Goal: Task Accomplishment & Management: Manage account settings

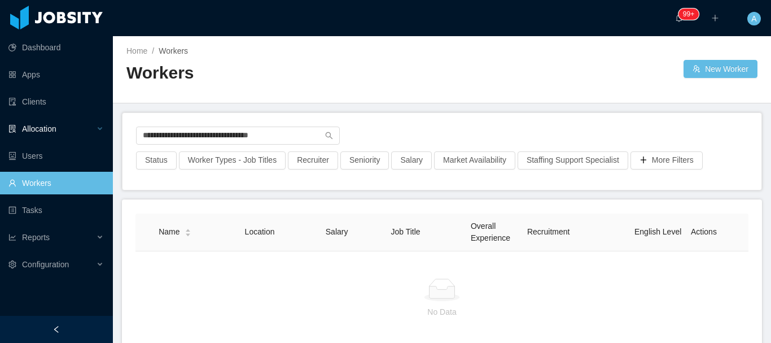
click at [49, 127] on section "**********" at bounding box center [385, 171] width 771 height 343
type input "**********"
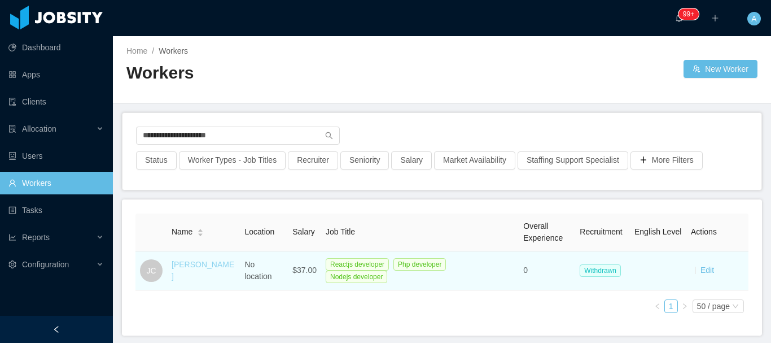
click at [188, 276] on link "[PERSON_NAME]" at bounding box center [203, 270] width 63 height 21
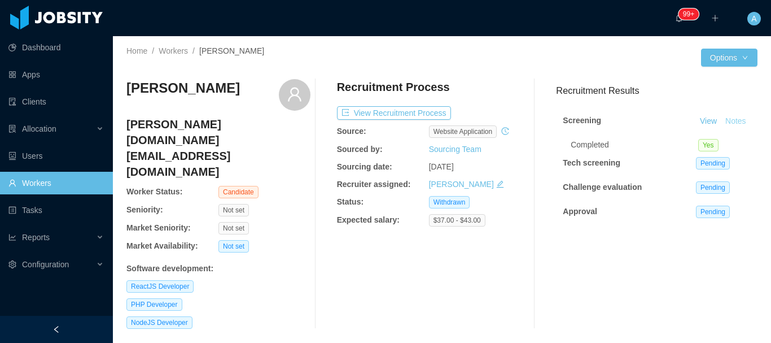
click at [721, 128] on button "Notes" at bounding box center [736, 122] width 30 height 14
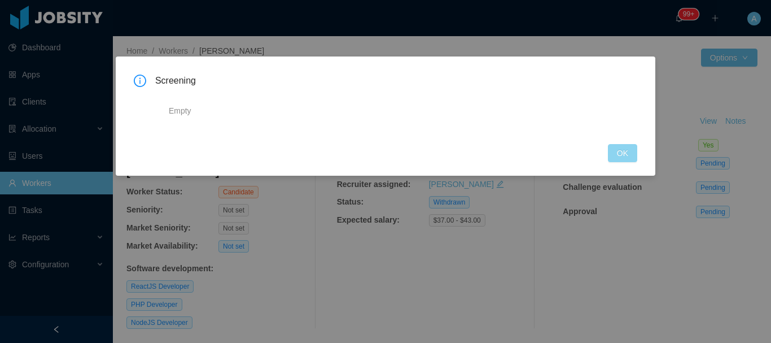
click at [633, 150] on button "OK" at bounding box center [622, 153] width 29 height 18
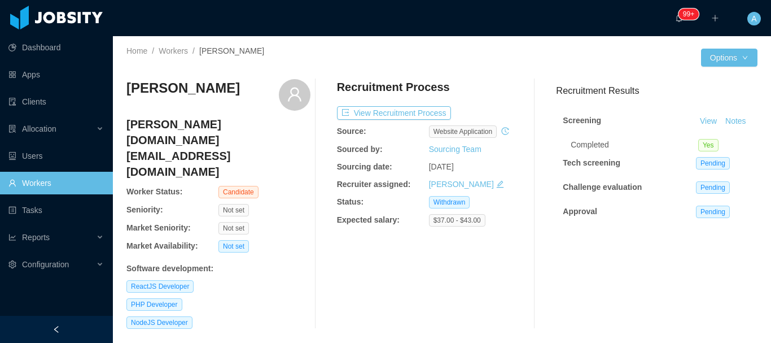
click at [360, 121] on div "Recruitment Process View Recruitment Process Source: website application Source…" at bounding box center [429, 203] width 184 height 249
click at [361, 112] on button "View Recruitment Process" at bounding box center [394, 113] width 114 height 14
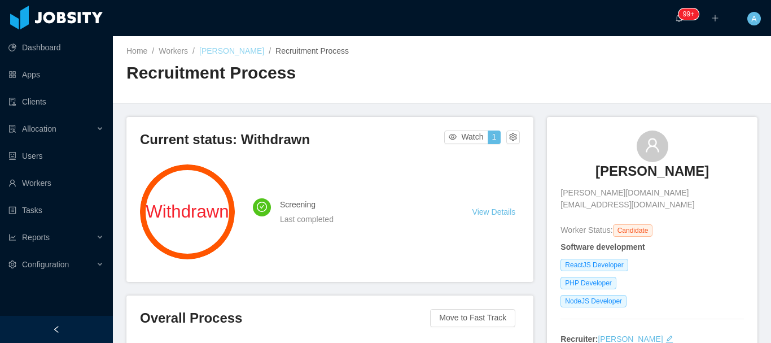
click at [227, 52] on link "[PERSON_NAME]" at bounding box center [231, 50] width 65 height 9
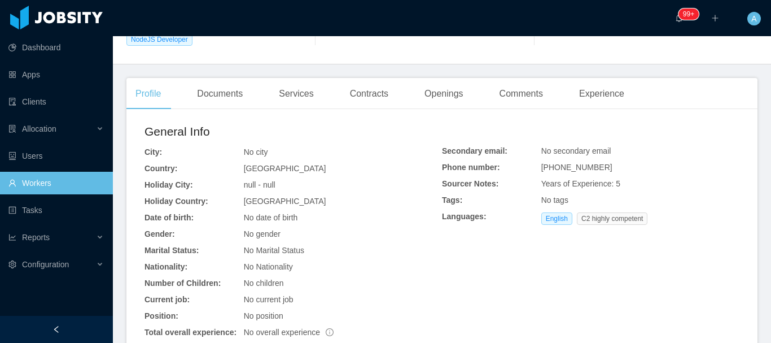
scroll to position [291, 0]
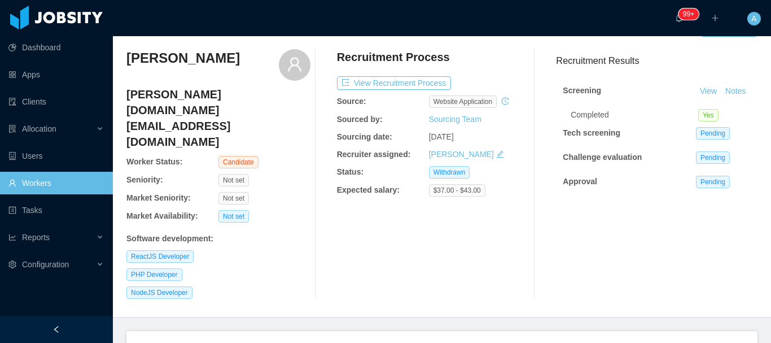
click at [95, 185] on link "Workers" at bounding box center [55, 183] width 95 height 23
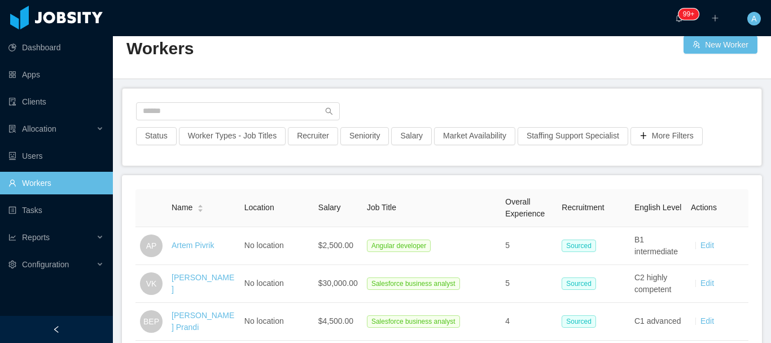
scroll to position [30, 0]
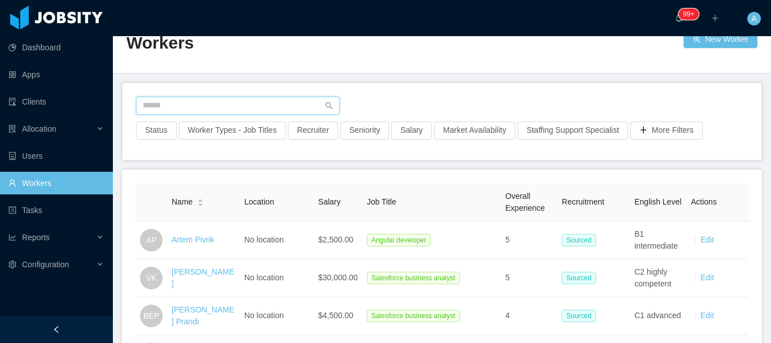
click at [256, 103] on input "text" at bounding box center [238, 106] width 204 height 18
paste input "**********"
type input "**********"
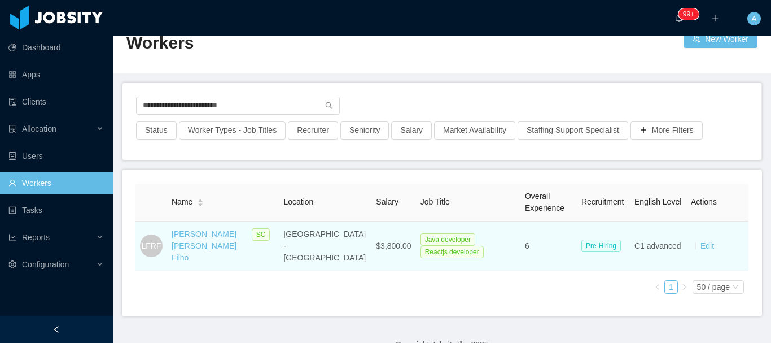
click at [198, 248] on div "[PERSON_NAME] [PERSON_NAME] Filho" at bounding box center [209, 246] width 75 height 36
click at [185, 240] on link "[PERSON_NAME] [PERSON_NAME] Filho" at bounding box center [204, 245] width 65 height 33
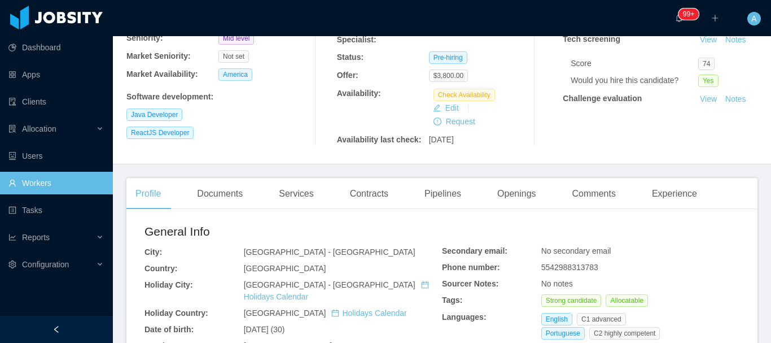
scroll to position [130, 0]
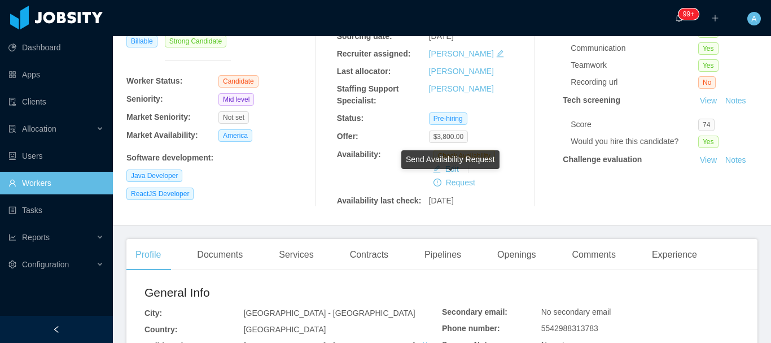
click at [385, 152] on div "Availability:" at bounding box center [383, 154] width 92 height 12
click at [448, 164] on button "Edit" at bounding box center [445, 169] width 35 height 14
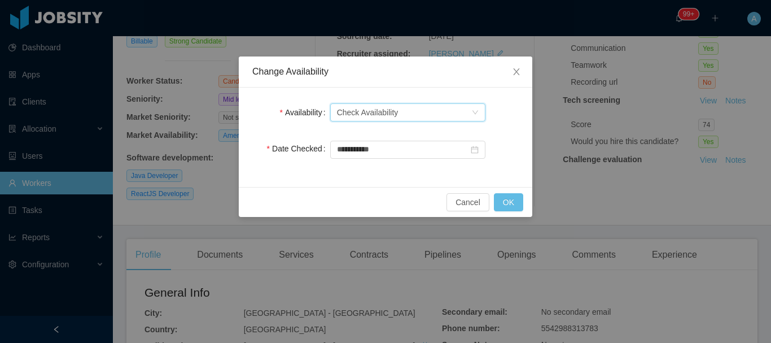
click at [392, 110] on div "Check Availability" at bounding box center [368, 112] width 62 height 17
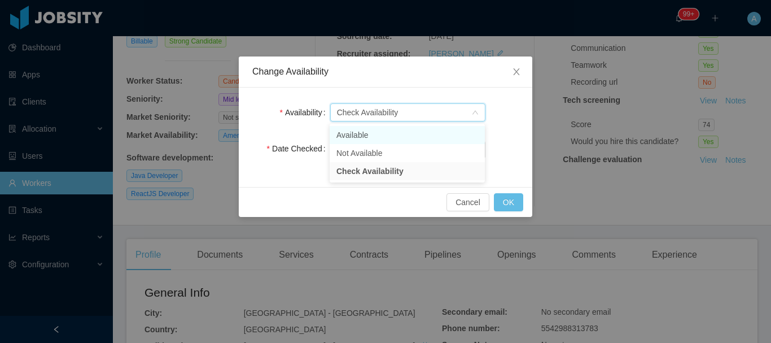
click at [366, 132] on li "Available" at bounding box center [407, 135] width 155 height 18
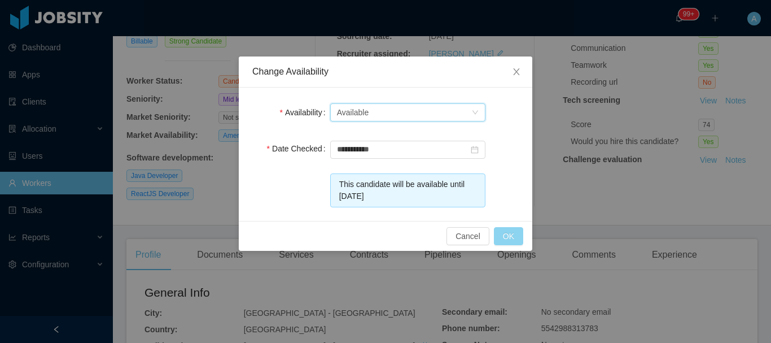
click at [503, 242] on button "OK" at bounding box center [508, 236] width 29 height 18
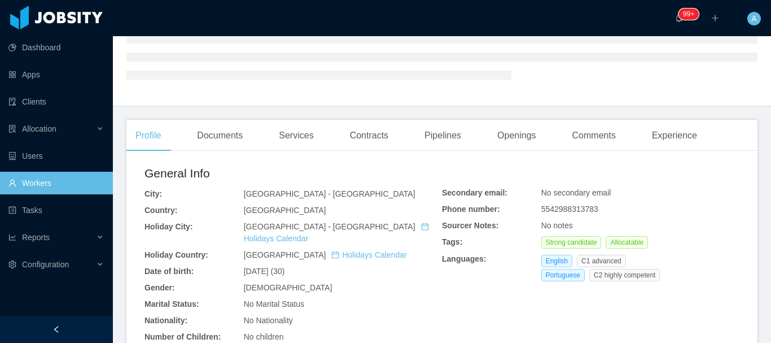
scroll to position [0, 0]
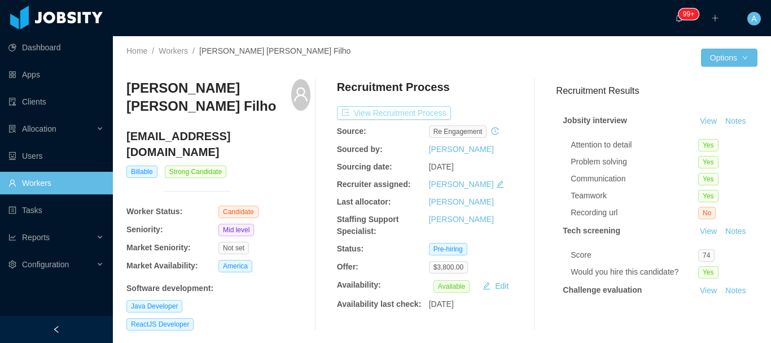
click at [406, 118] on button "View Recruitment Process" at bounding box center [394, 113] width 114 height 14
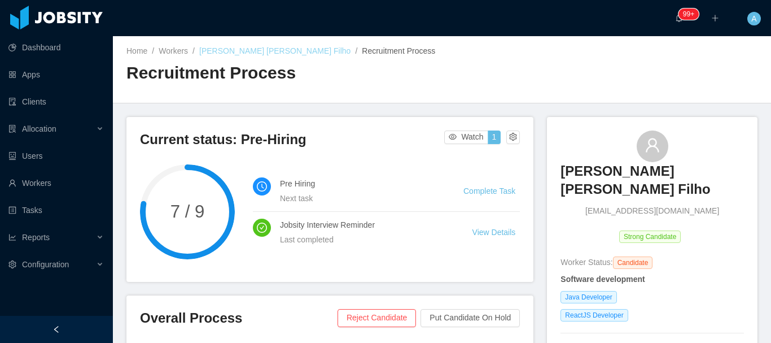
click at [248, 52] on link "[PERSON_NAME] [PERSON_NAME] Filho" at bounding box center [274, 50] width 151 height 9
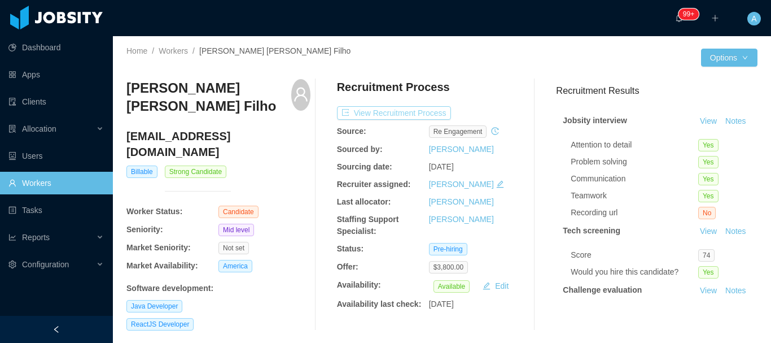
click at [418, 117] on button "View Recruitment Process" at bounding box center [394, 113] width 114 height 14
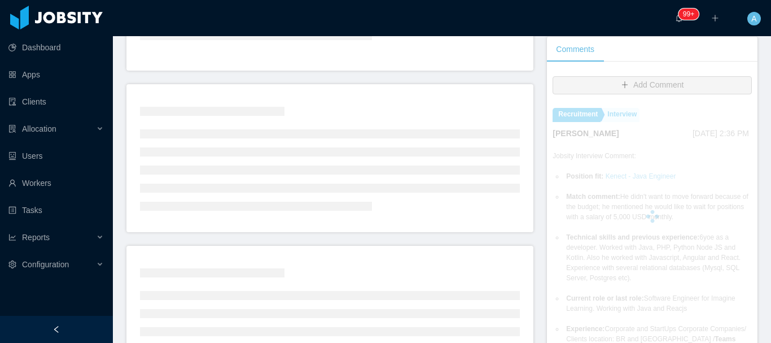
scroll to position [236, 0]
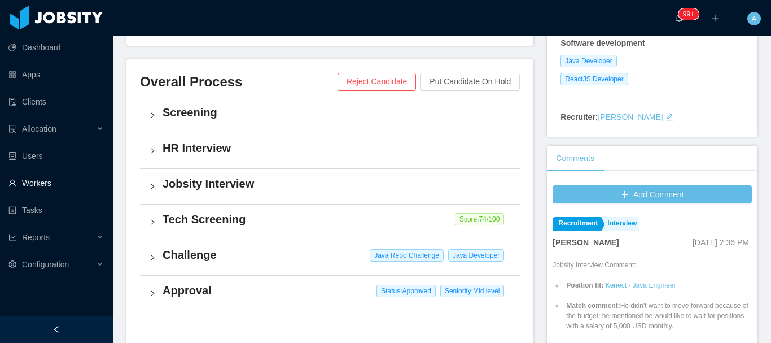
click at [52, 185] on link "Workers" at bounding box center [55, 183] width 95 height 23
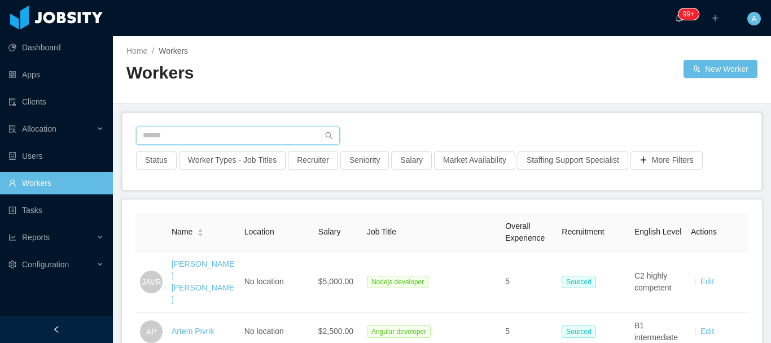
click at [259, 142] on input "text" at bounding box center [238, 135] width 204 height 18
paste input "**********"
type input "**********"
